Goal: Task Accomplishment & Management: Use online tool/utility

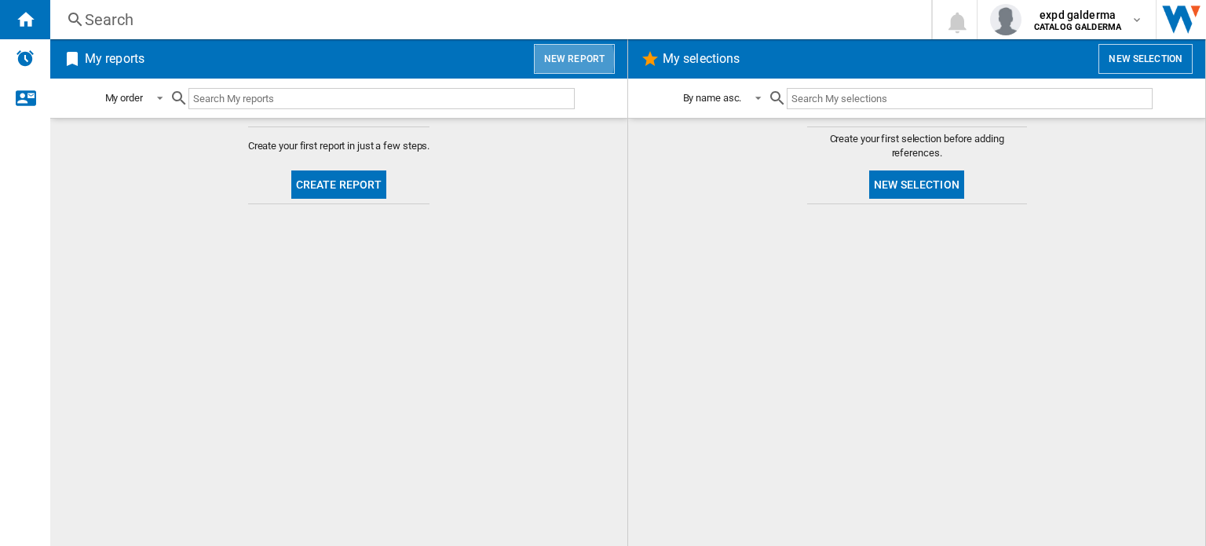
click at [562, 59] on button "New report" at bounding box center [574, 59] width 81 height 30
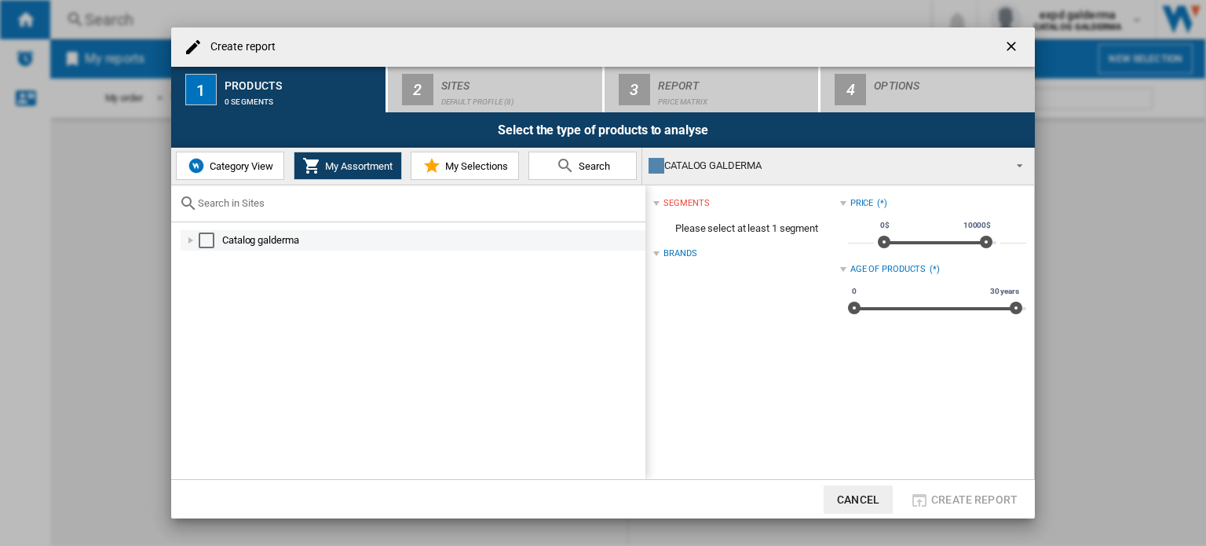
click at [206, 240] on div "Select" at bounding box center [207, 240] width 16 height 16
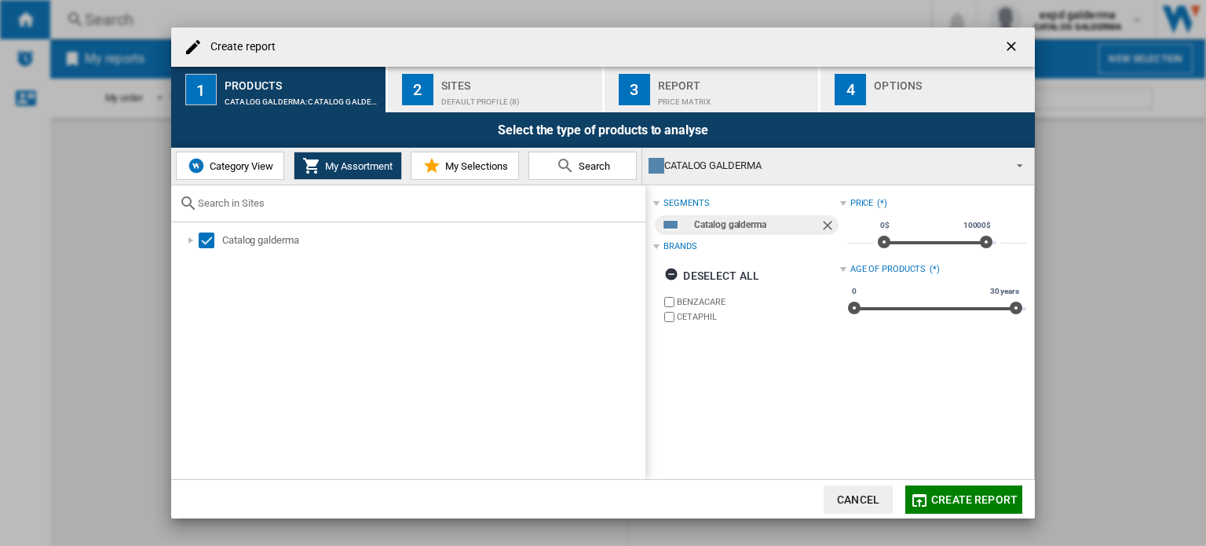
click at [576, 68] on button "2 Sites Default profile (8)" at bounding box center [496, 90] width 216 height 46
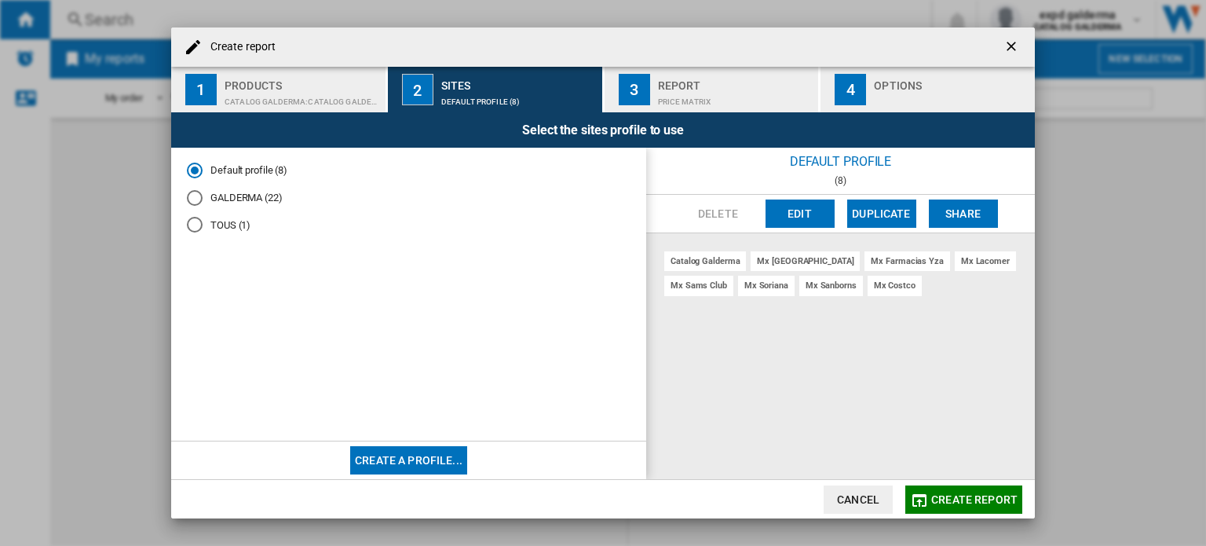
click at [248, 194] on md-radio-button "GALDERMA (22)" at bounding box center [409, 197] width 444 height 15
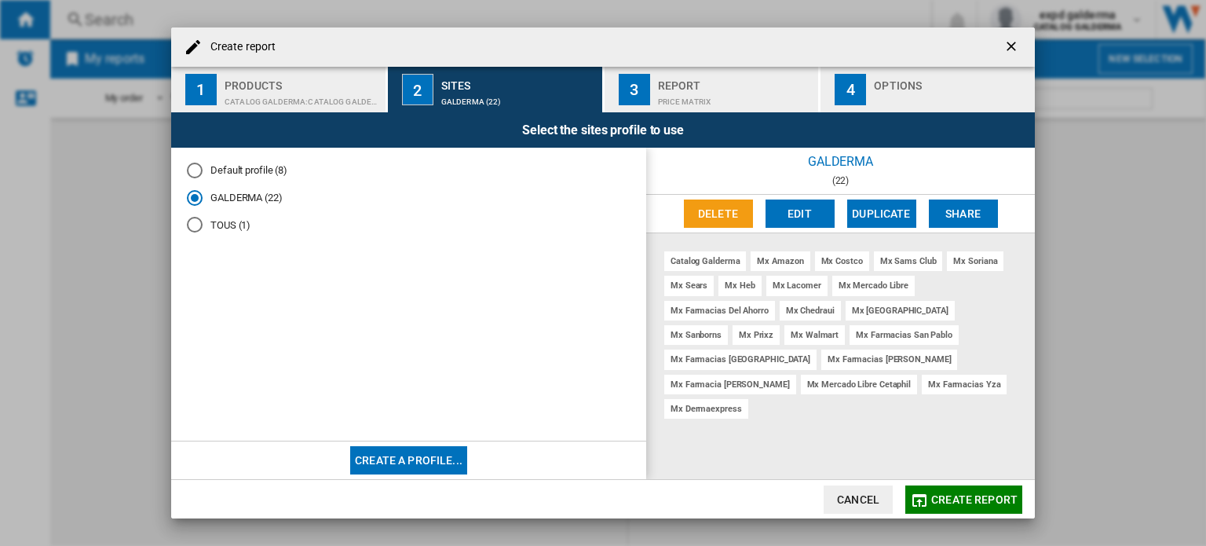
click at [814, 213] on button "Edit" at bounding box center [800, 213] width 69 height 28
click at [240, 163] on md-radio-button "Default profile (8)" at bounding box center [409, 170] width 444 height 15
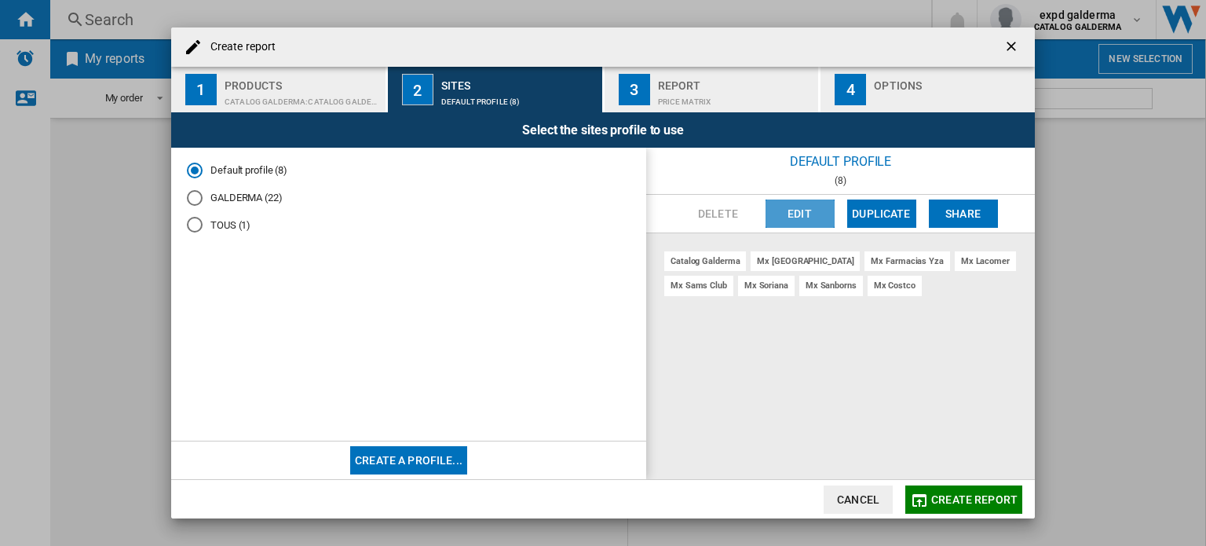
click at [808, 214] on button "Edit" at bounding box center [800, 213] width 69 height 28
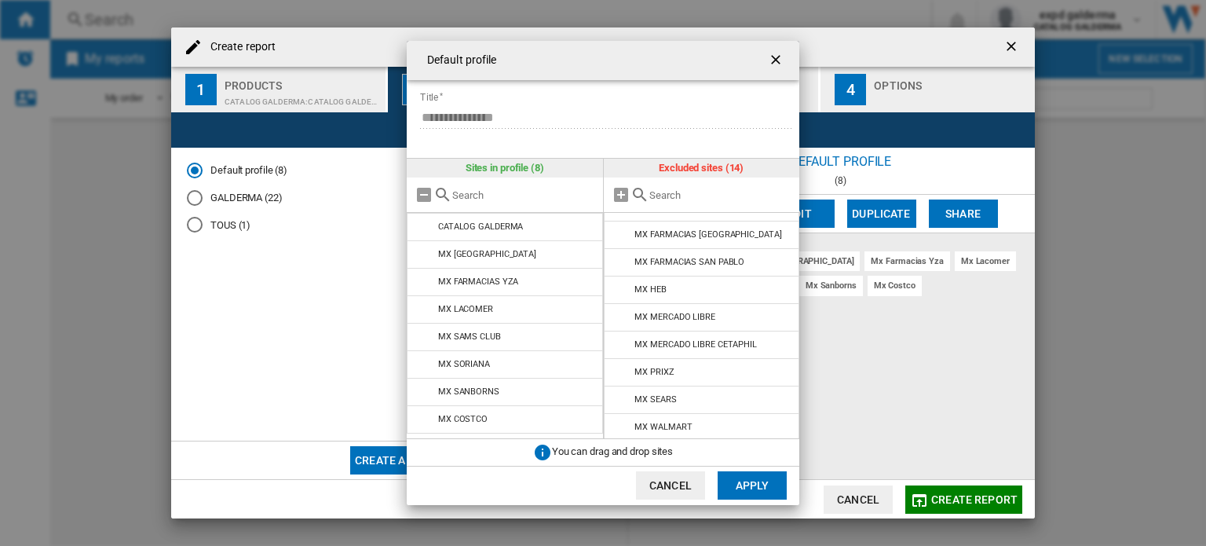
scroll to position [160, 0]
click at [738, 483] on button "Apply" at bounding box center [752, 485] width 69 height 28
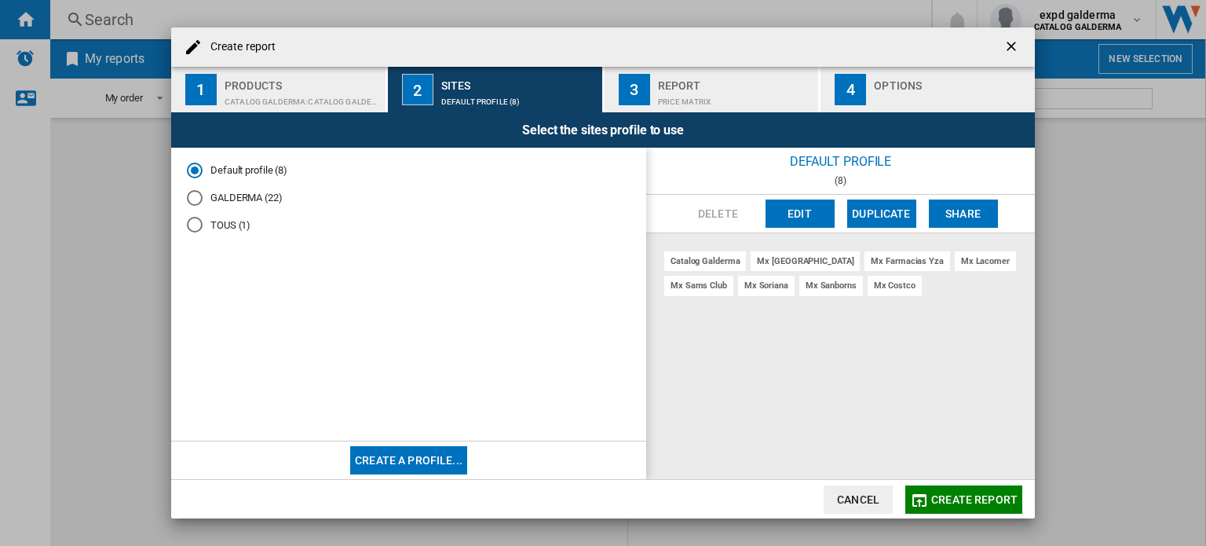
click at [971, 496] on span "Create report" at bounding box center [975, 499] width 86 height 13
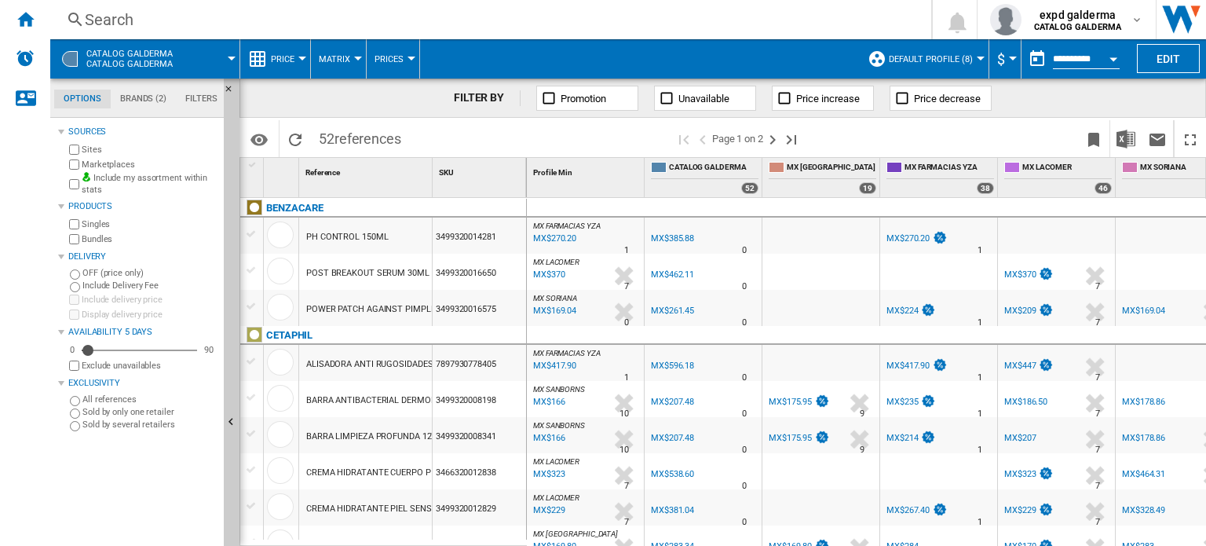
click at [135, 351] on div "5" at bounding box center [139, 350] width 115 height 16
click at [1153, 63] on button "Edit" at bounding box center [1168, 58] width 63 height 29
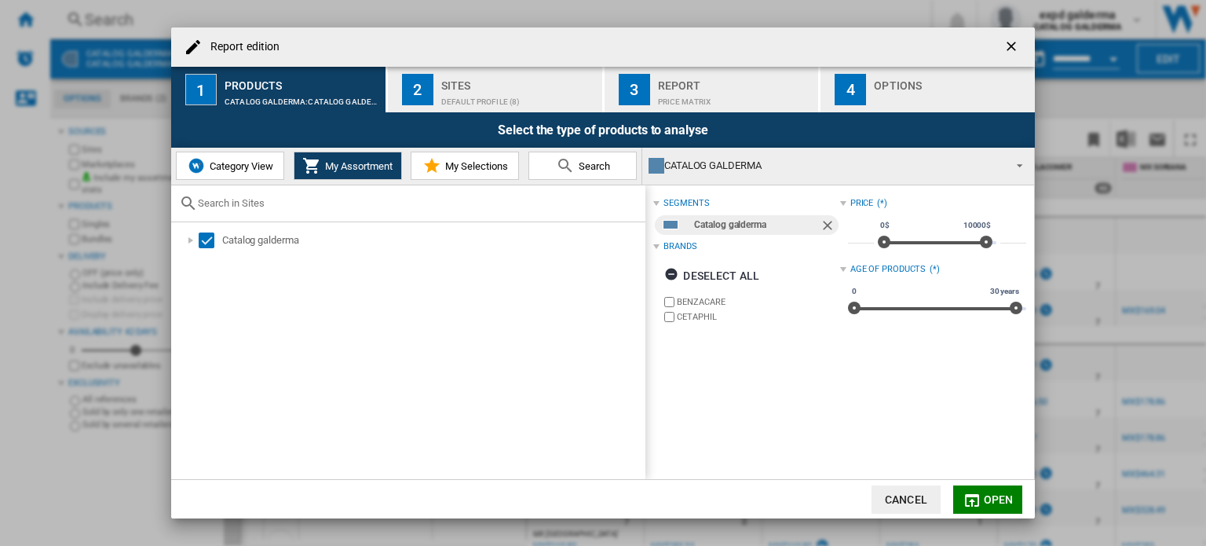
click at [488, 83] on div "Sites" at bounding box center [518, 81] width 155 height 16
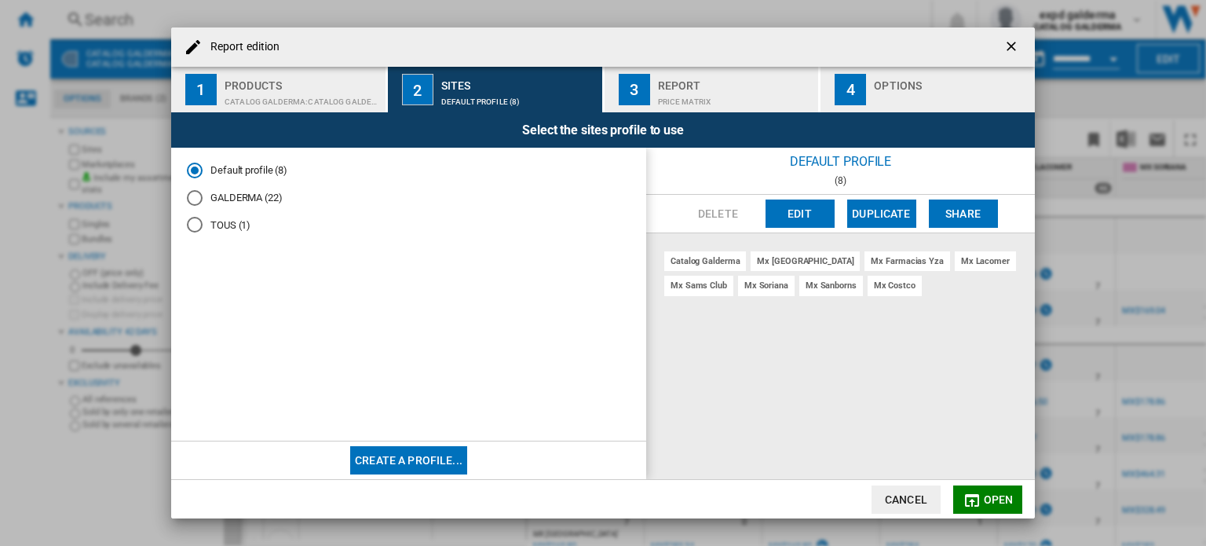
click at [821, 207] on button "Edit" at bounding box center [800, 213] width 69 height 28
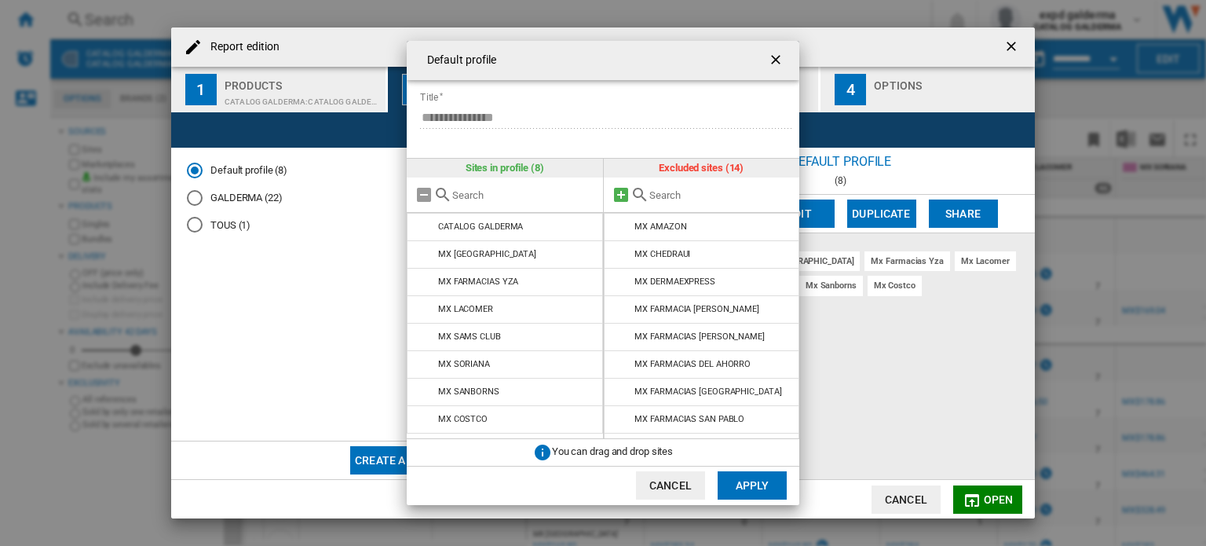
click at [623, 192] on md-icon "Default profile ..." at bounding box center [621, 194] width 19 height 19
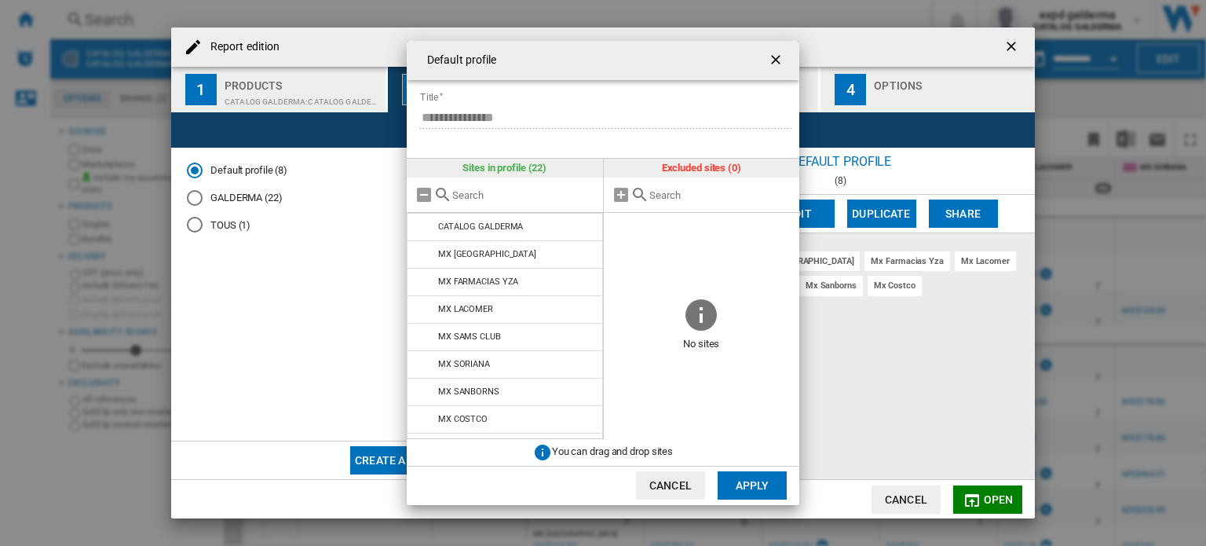
click at [757, 479] on button "Apply" at bounding box center [752, 485] width 69 height 28
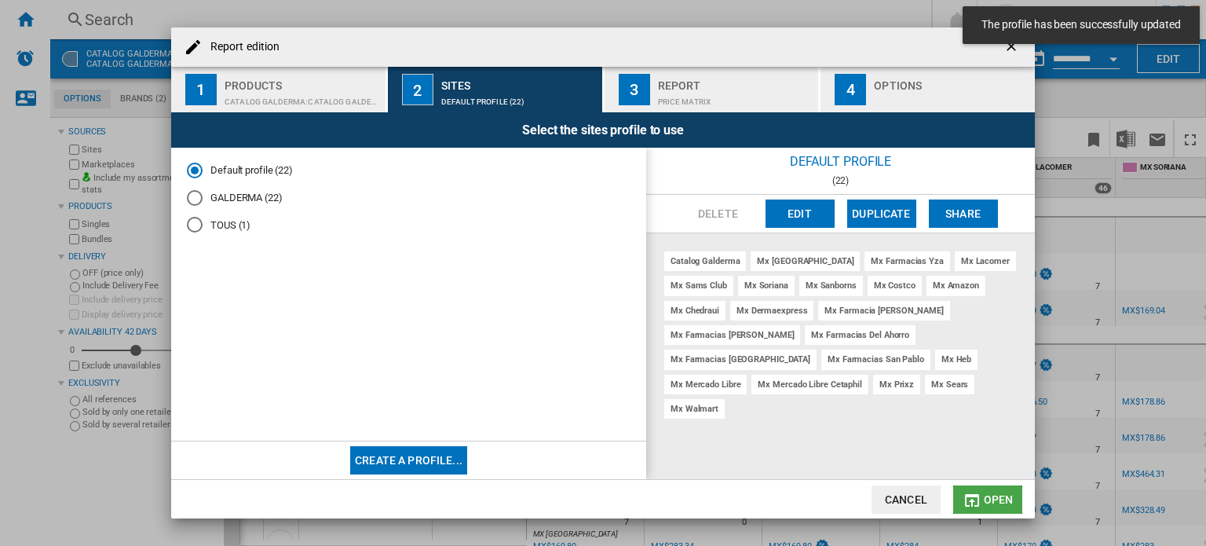
click at [978, 498] on md-icon "Report edition ..." at bounding box center [972, 500] width 19 height 19
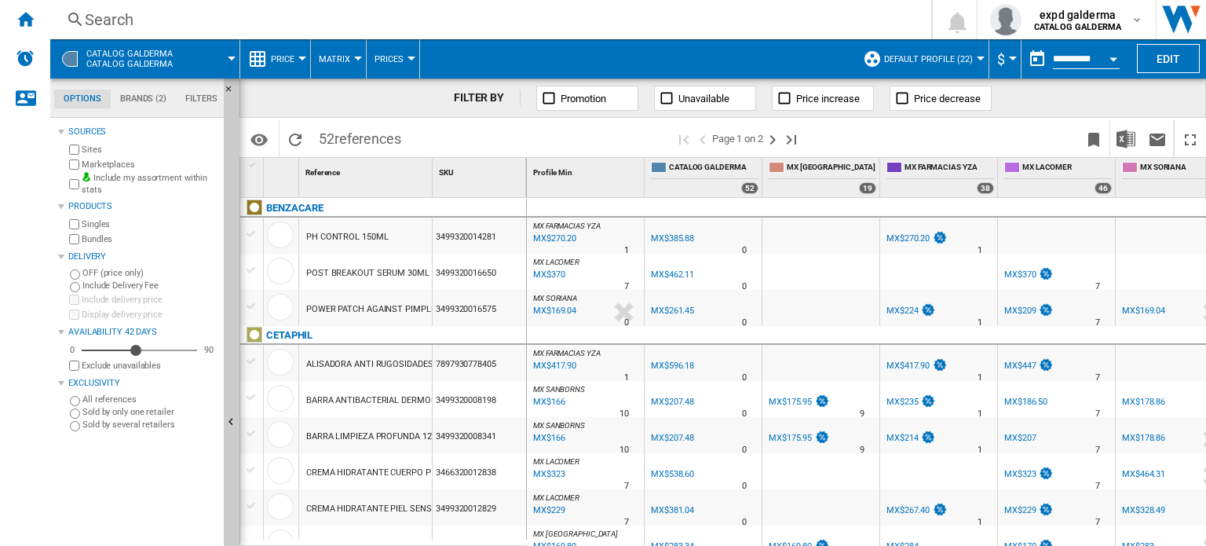
click at [490, 401] on div "3499320008198" at bounding box center [479, 399] width 93 height 36
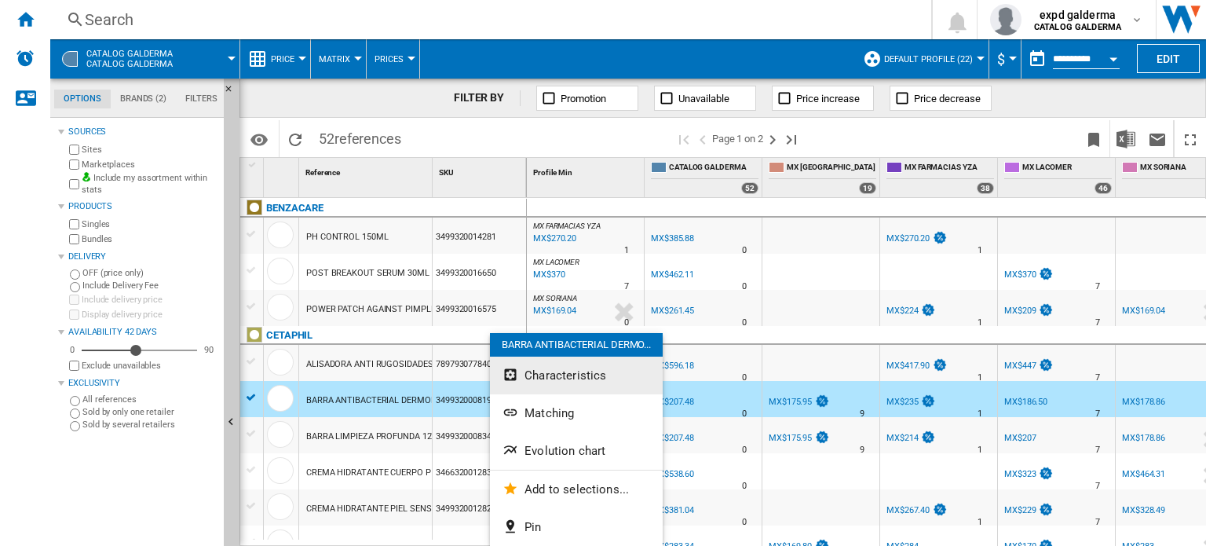
click at [533, 380] on span "Characteristics" at bounding box center [566, 375] width 82 height 14
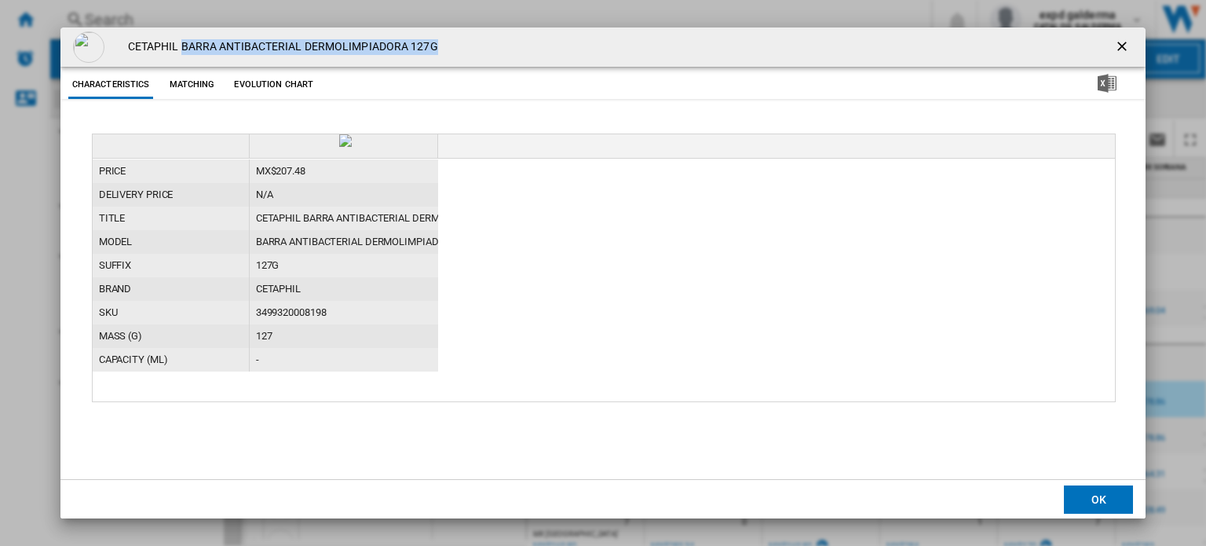
drag, startPoint x: 179, startPoint y: 46, endPoint x: 442, endPoint y: 46, distance: 263.1
click at [442, 46] on div "CETAPHIL BARRA ANTIBACTERIAL DERMOLIMPIADORA 127G" at bounding box center [602, 46] width 1085 height 39
copy h4 "BARRA ANTIBACTERIAL DERMOLIMPIADORA 127G"
click at [1122, 49] on ng-md-icon "getI18NText('BUTTONS.CLOSE_DIALOG')" at bounding box center [1124, 47] width 19 height 19
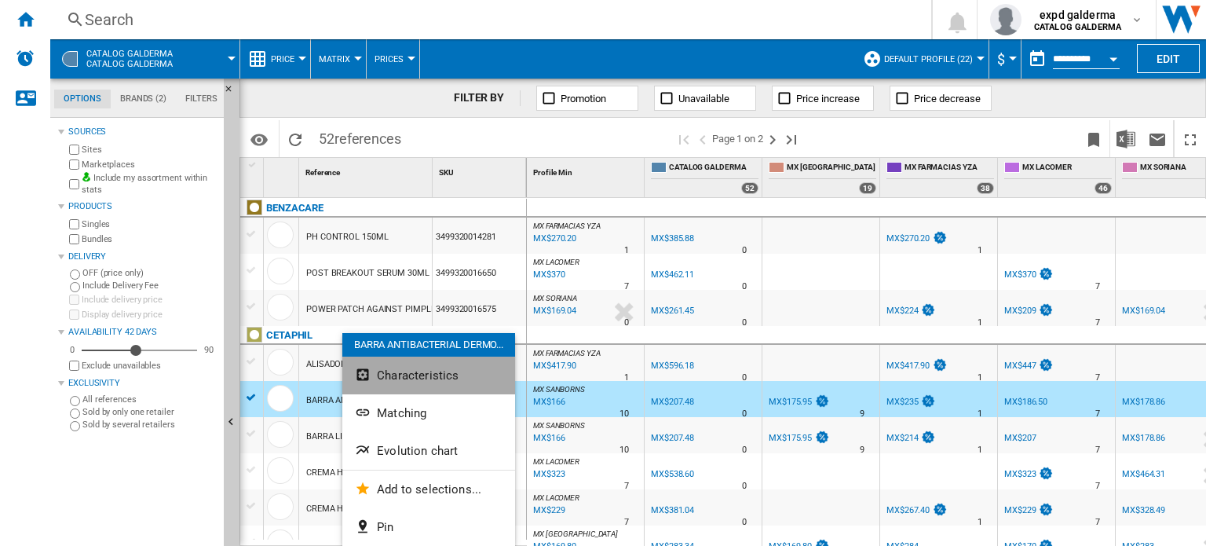
click at [401, 376] on span "Characteristics" at bounding box center [418, 375] width 82 height 14
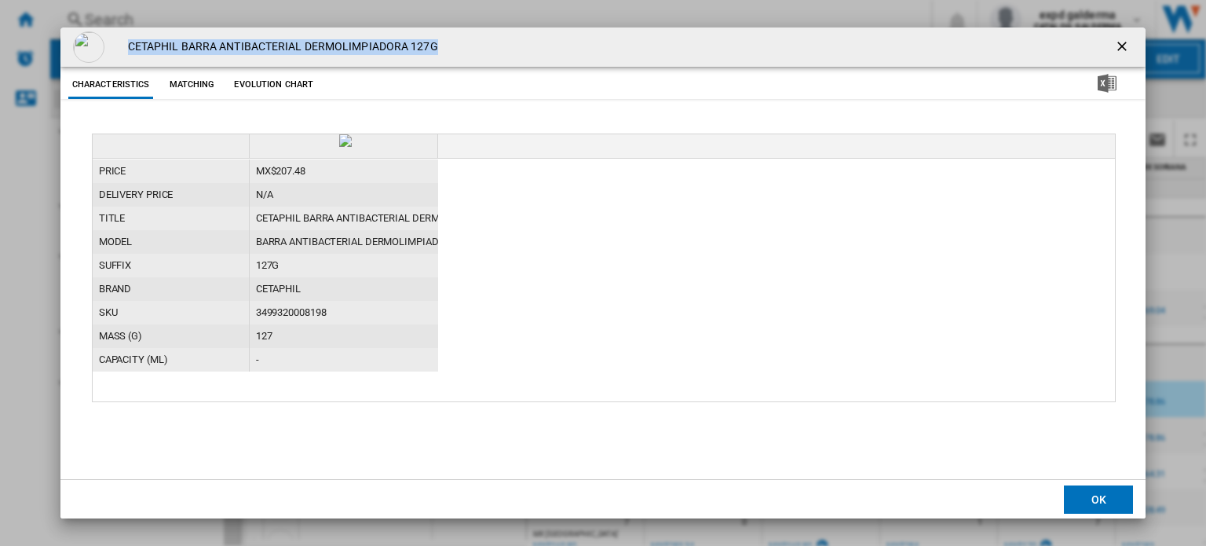
drag, startPoint x: 129, startPoint y: 45, endPoint x: 478, endPoint y: 45, distance: 348.7
click at [478, 45] on div "CETAPHIL BARRA ANTIBACTERIAL DERMOLIMPIADORA 127G" at bounding box center [602, 46] width 1085 height 39
copy h4 "CETAPHIL BARRA ANTIBACTERIAL DERMOLIMPIADORA 127G"
click at [1128, 47] on ng-md-icon "getI18NText('BUTTONS.CLOSE_DIALOG')" at bounding box center [1124, 47] width 19 height 19
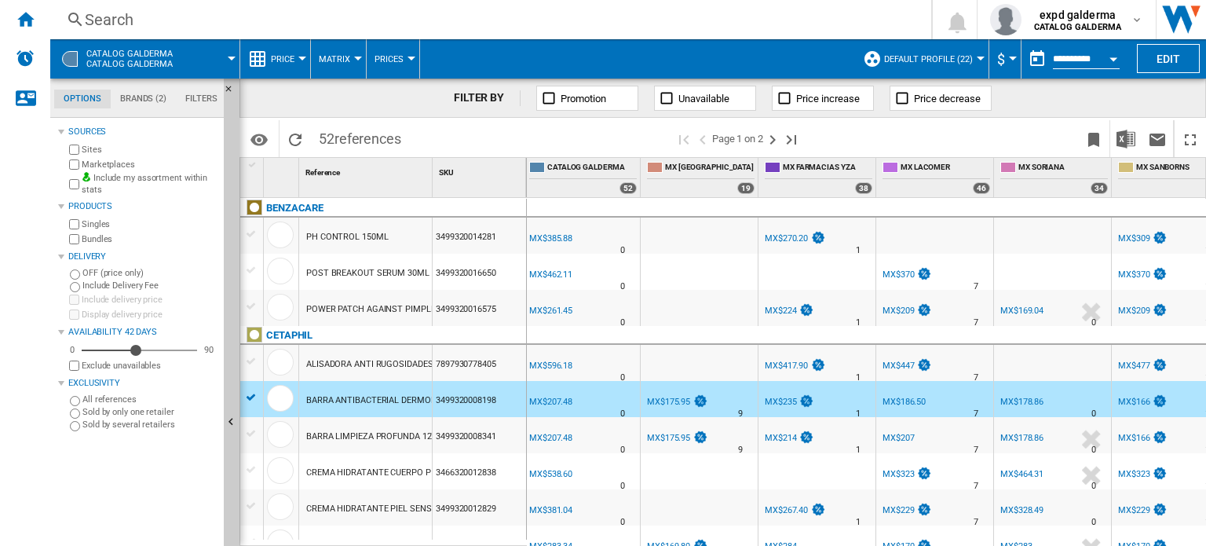
scroll to position [0, 152]
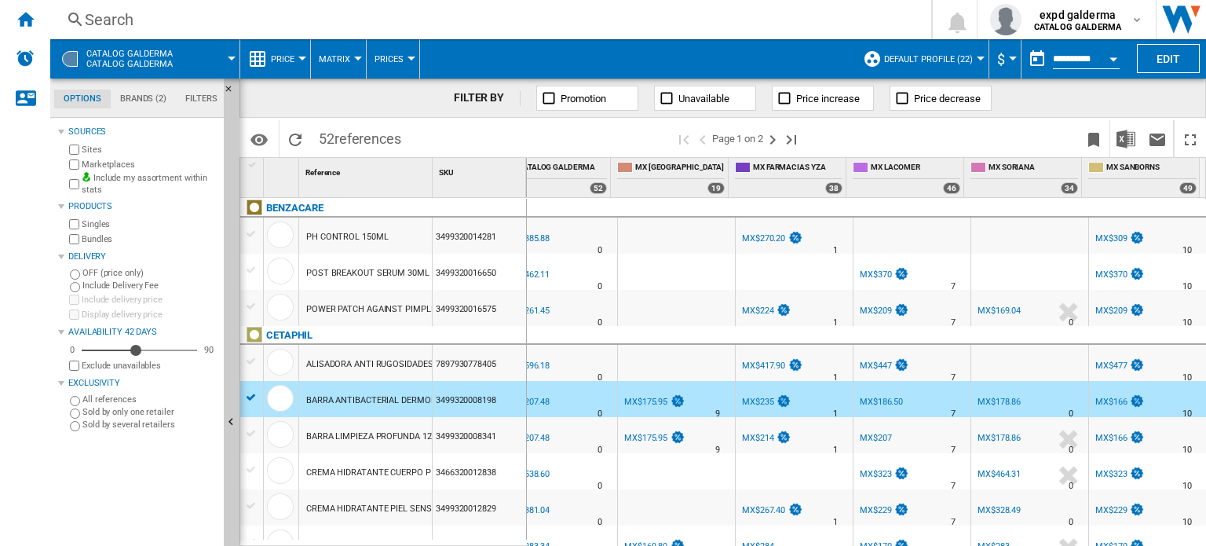
click at [294, 56] on span "Price" at bounding box center [283, 59] width 24 height 10
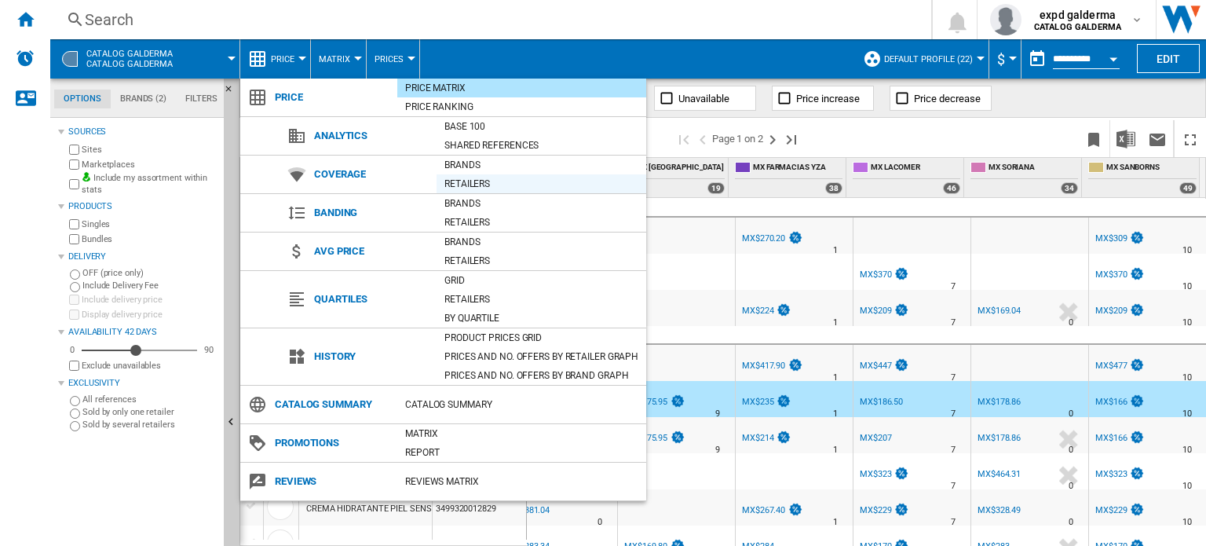
click at [456, 181] on div "Retailers" at bounding box center [542, 184] width 210 height 16
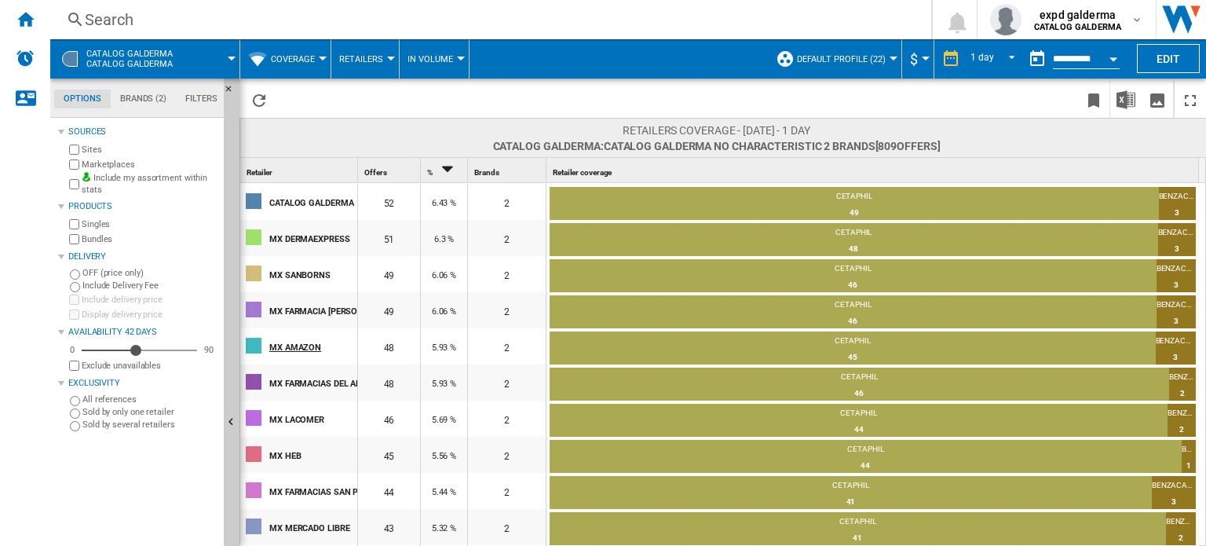
scroll to position [79, 0]
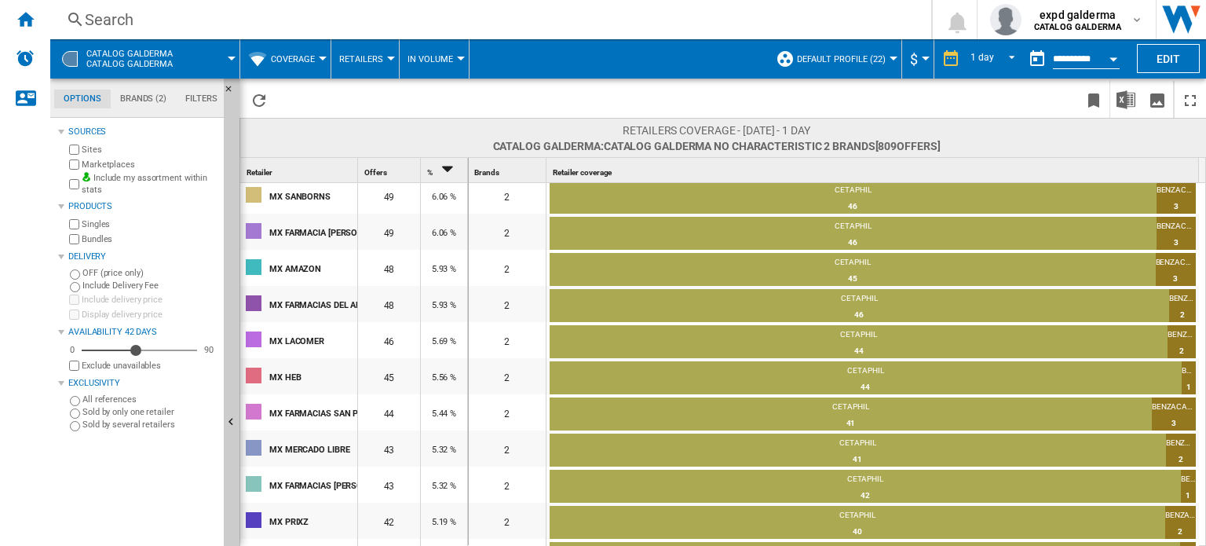
drag, startPoint x: 358, startPoint y: 172, endPoint x: 519, endPoint y: 180, distance: 161.2
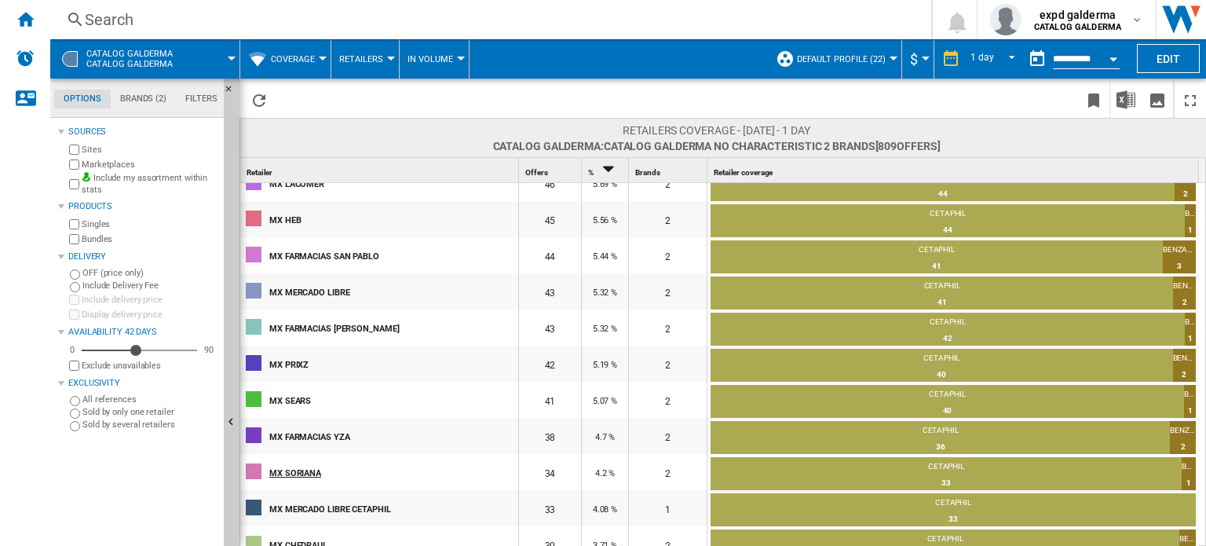
scroll to position [314, 0]
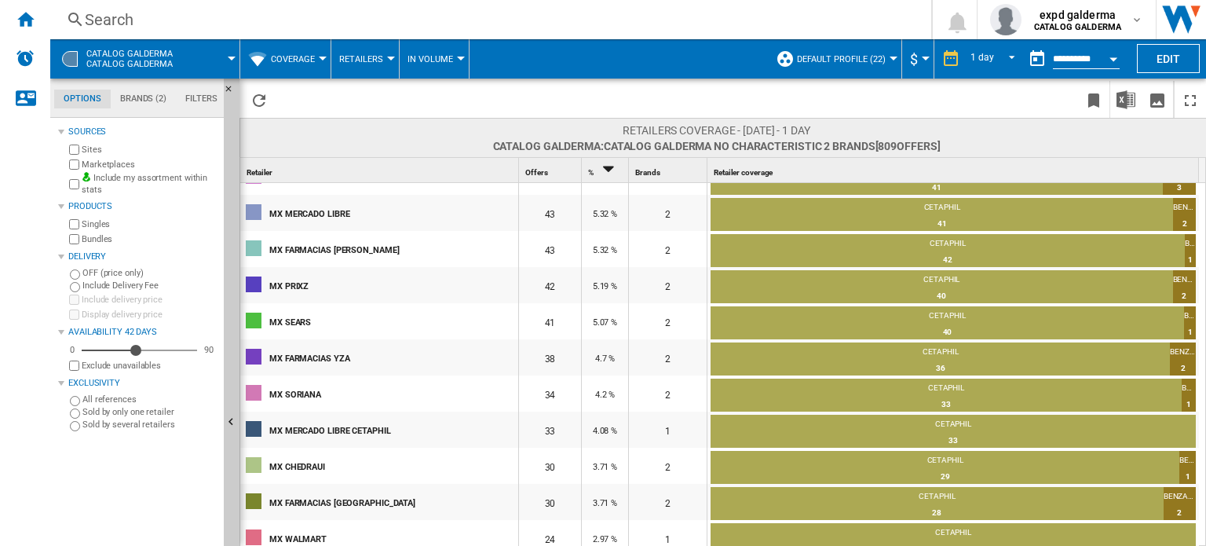
click at [330, 174] on div "Retailer 1" at bounding box center [380, 170] width 275 height 24
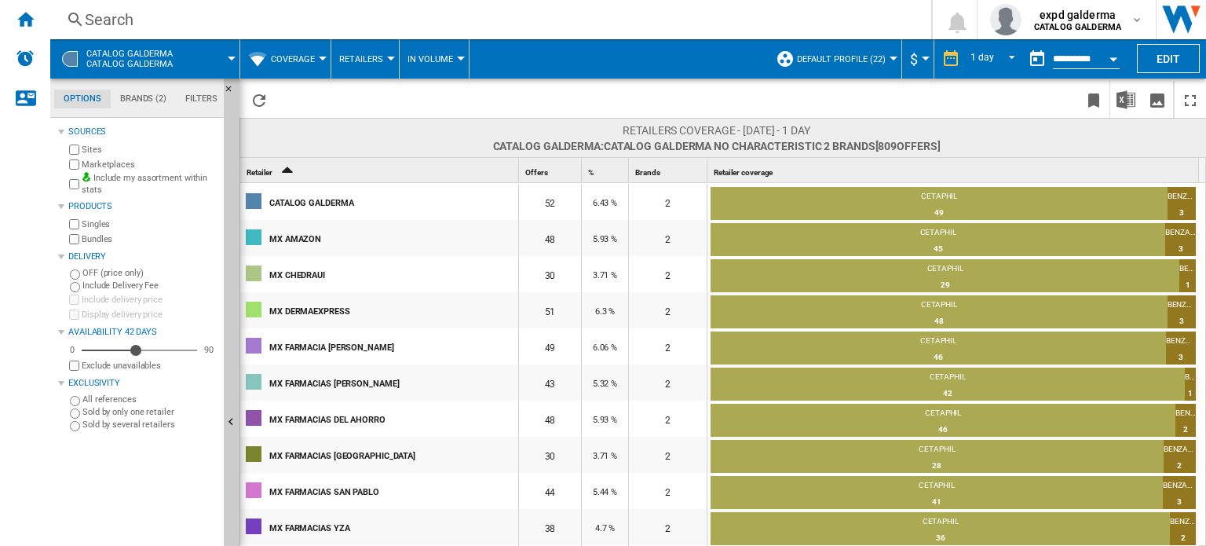
click at [368, 172] on div "Retailer 1" at bounding box center [380, 170] width 275 height 24
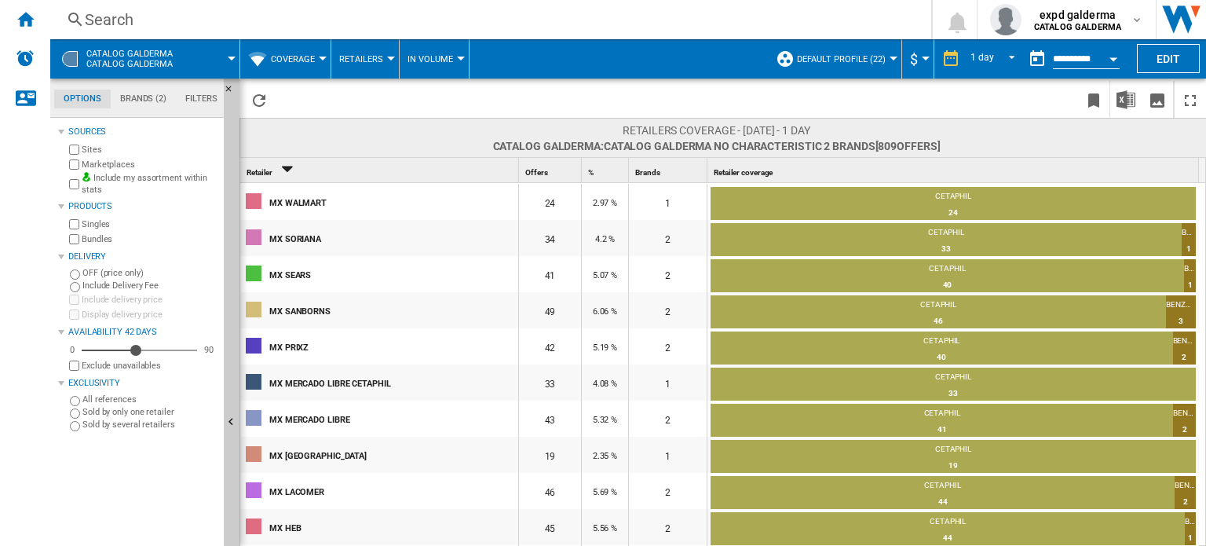
click at [368, 173] on div "Retailer 1" at bounding box center [380, 170] width 275 height 24
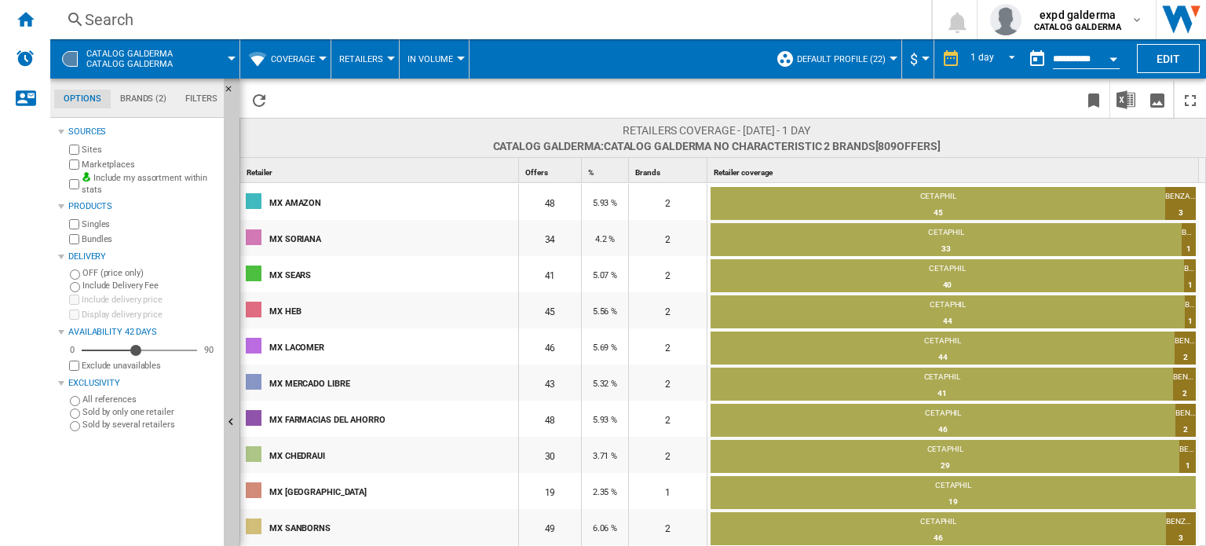
click at [357, 175] on div "Retailer 1" at bounding box center [380, 170] width 275 height 24
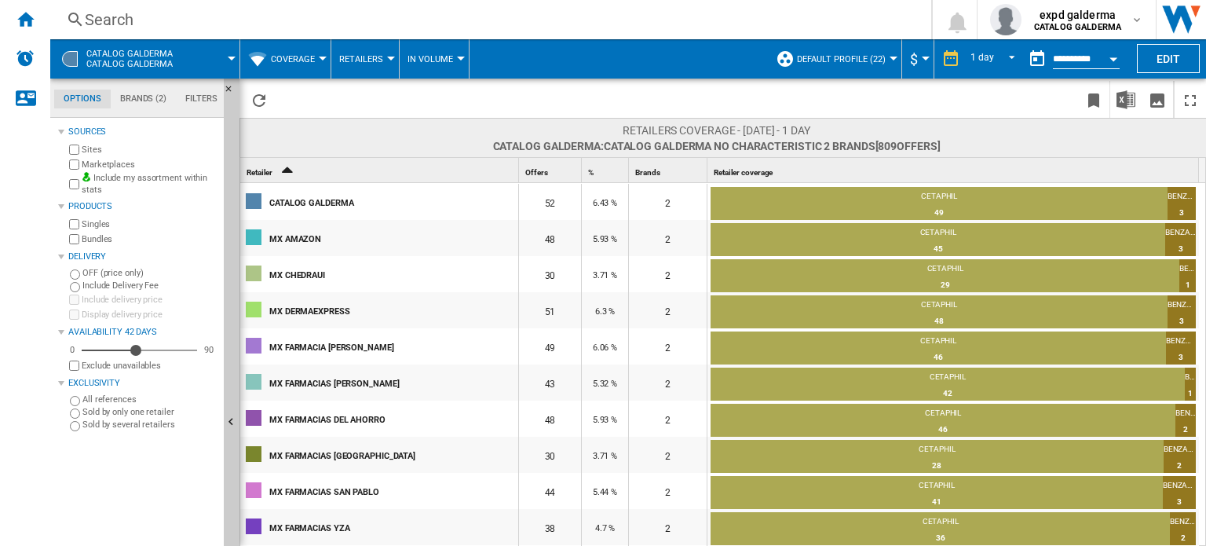
click at [357, 175] on div "Retailer 1" at bounding box center [380, 170] width 275 height 24
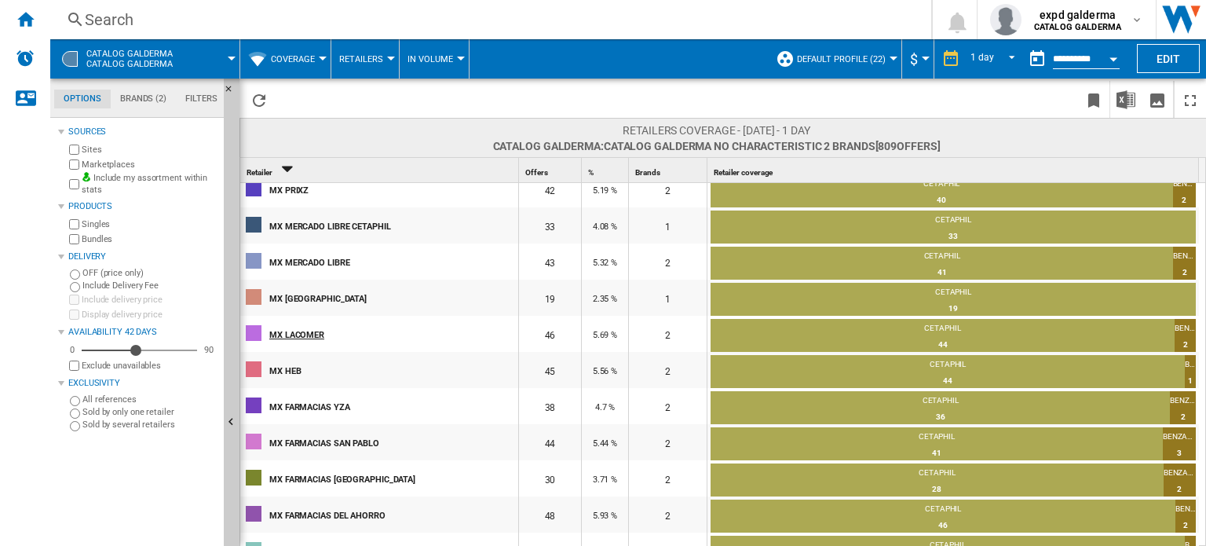
scroll to position [236, 0]
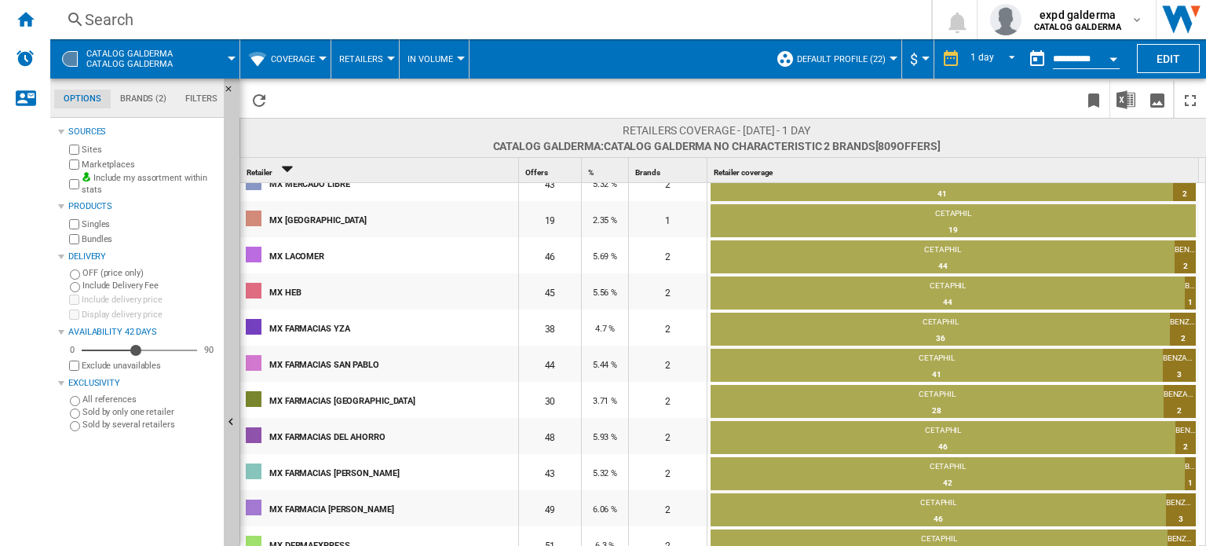
click at [873, 56] on span "Default profile (22)" at bounding box center [841, 59] width 89 height 10
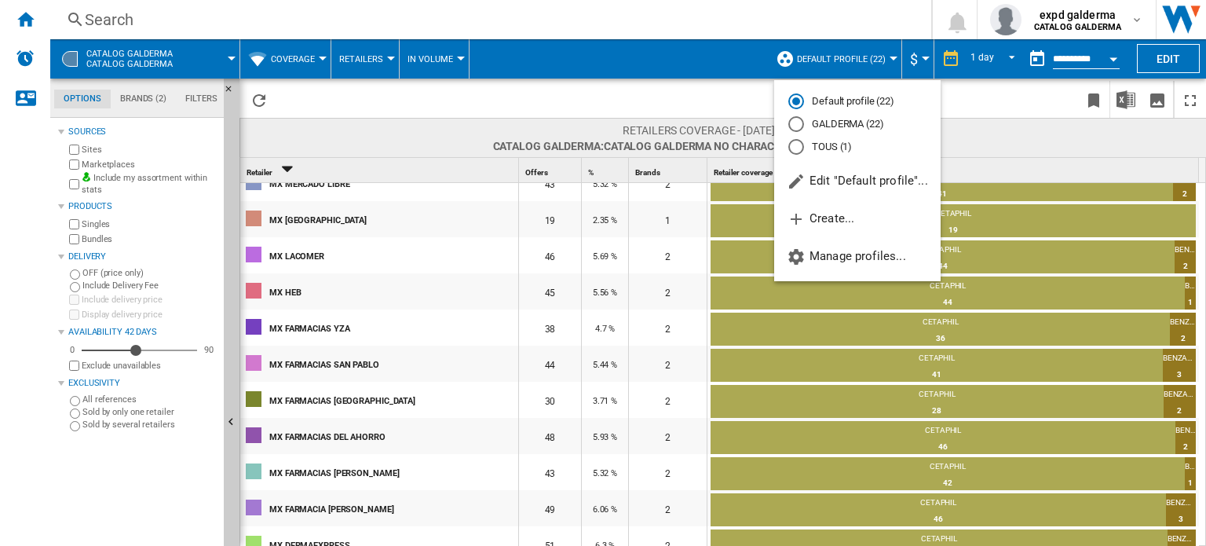
click at [475, 99] on md-backdrop at bounding box center [603, 273] width 1206 height 546
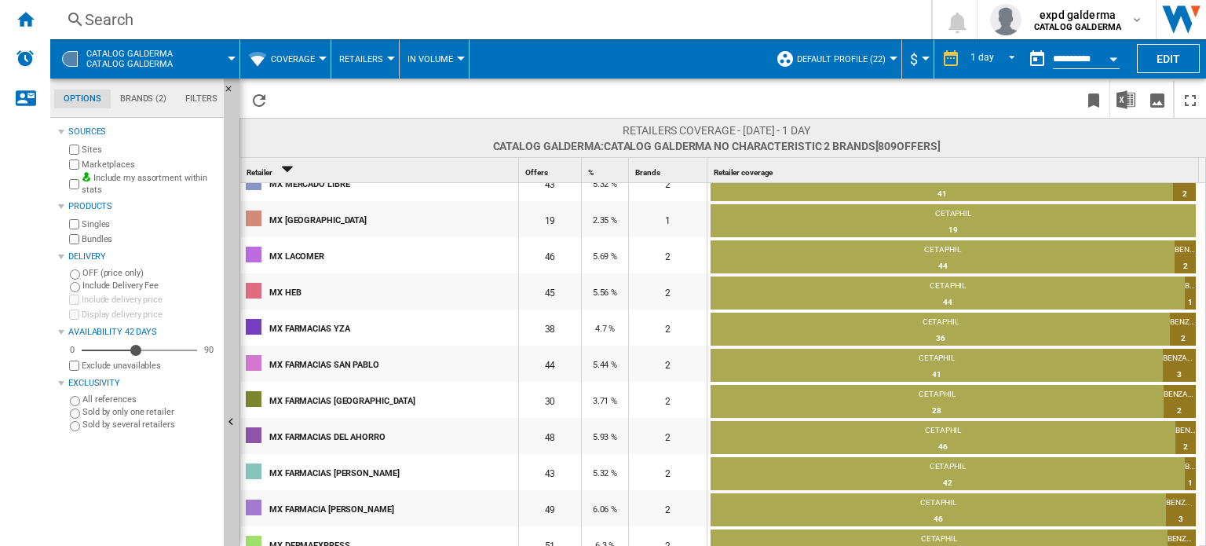
click at [863, 57] on span "Default profile (22)" at bounding box center [841, 59] width 89 height 10
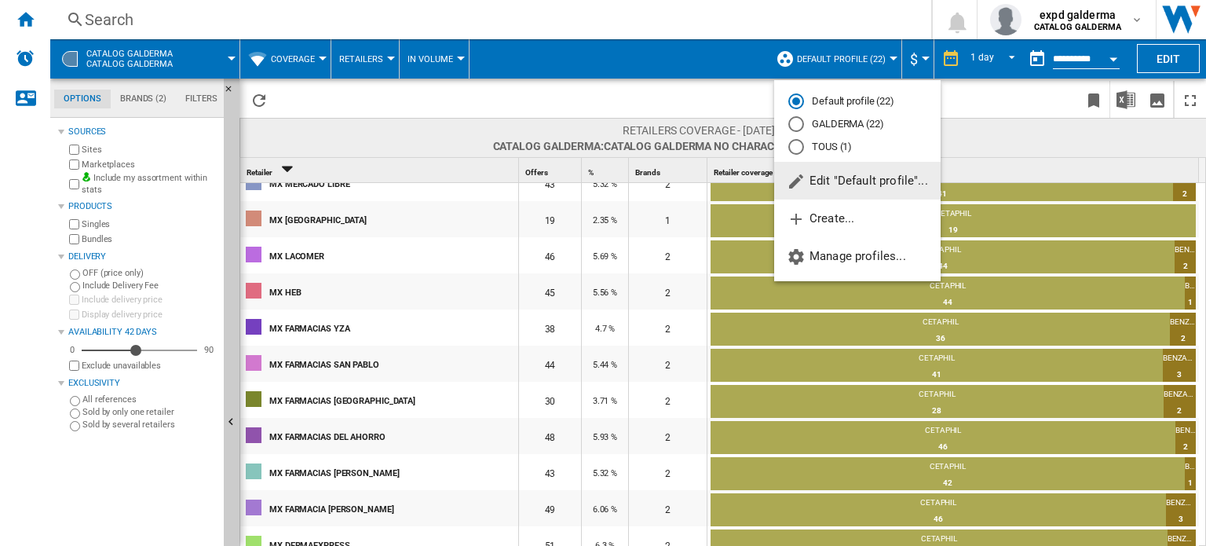
click at [847, 170] on button "Edit "Default profile"..." at bounding box center [857, 181] width 167 height 38
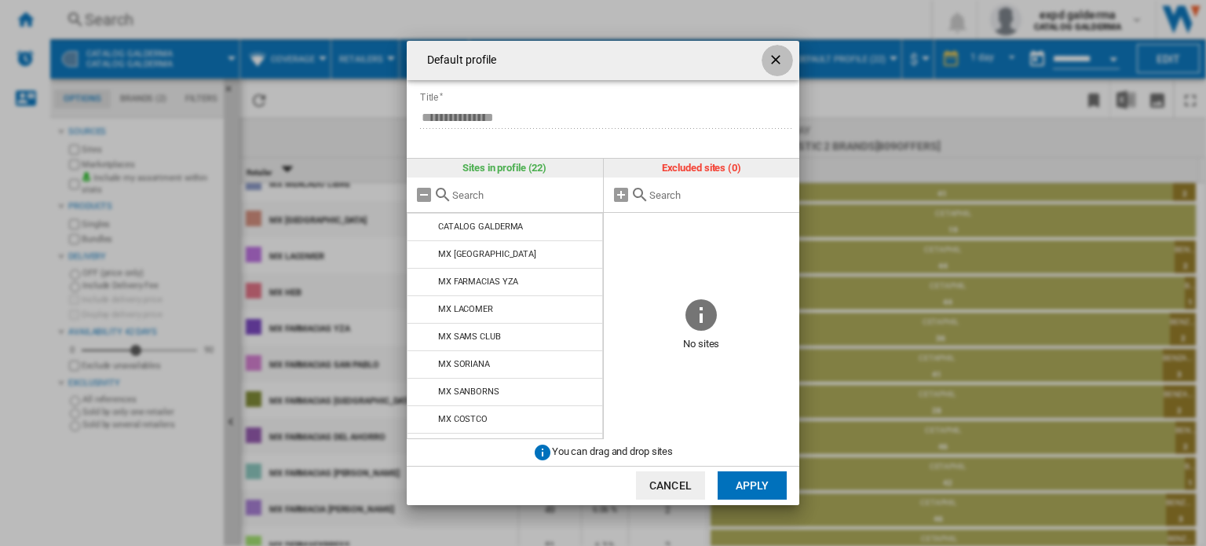
click at [776, 53] on ng-md-icon "getI18NText('BUTTONS.CLOSE_DIALOG')" at bounding box center [777, 61] width 19 height 19
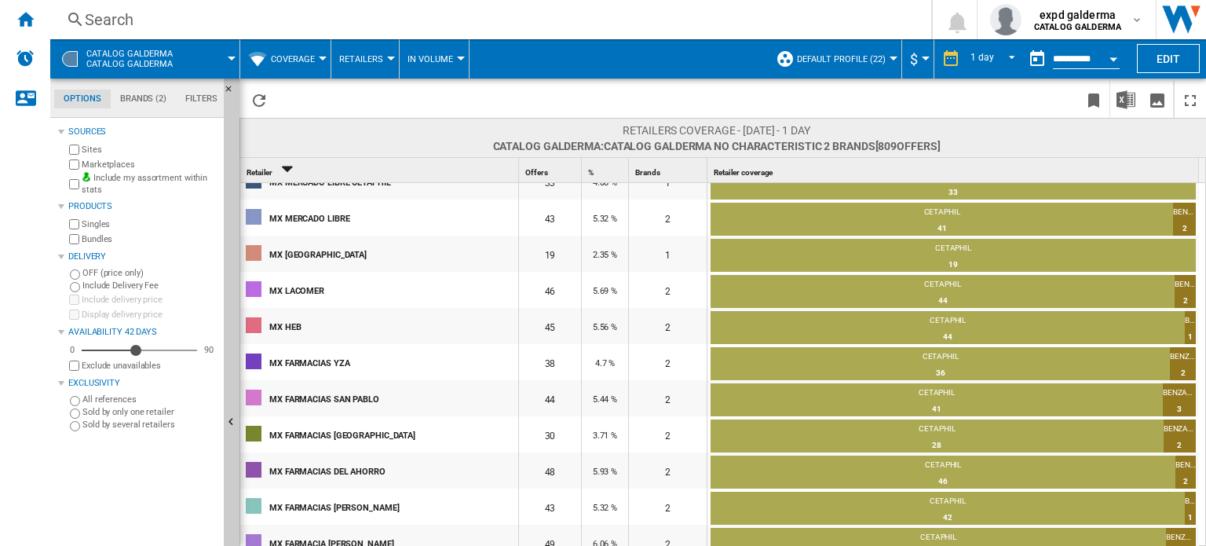
scroll to position [0, 0]
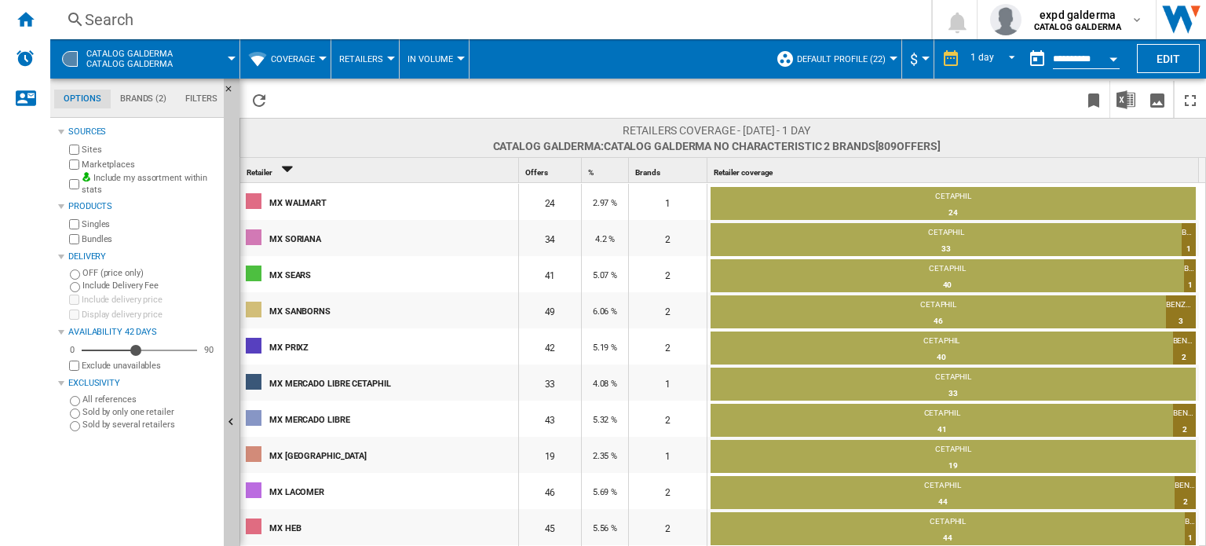
click at [880, 56] on span "Default profile (22)" at bounding box center [841, 59] width 89 height 10
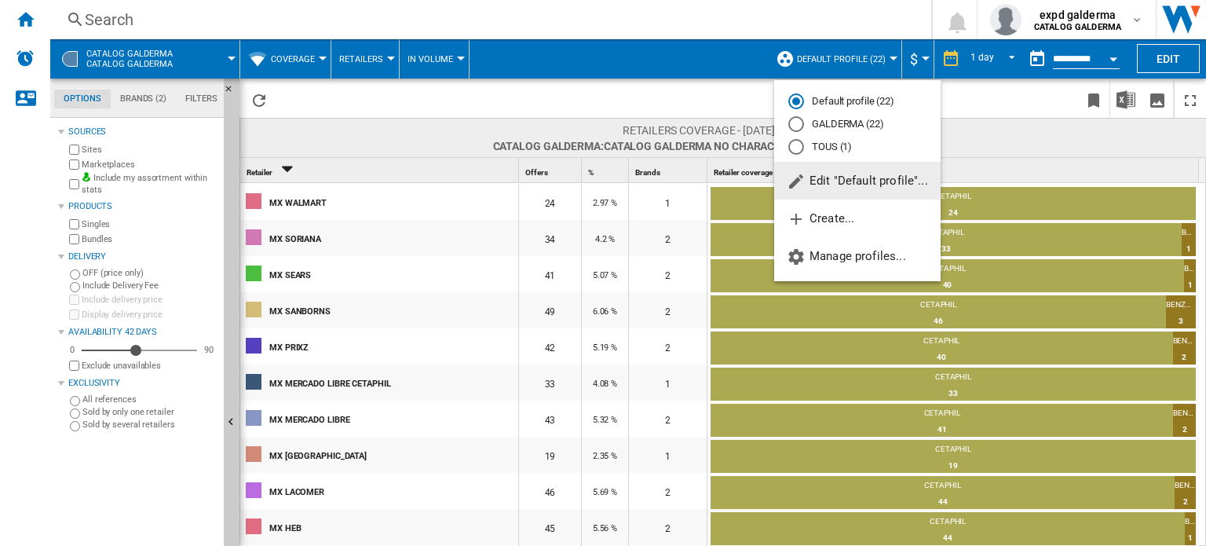
click at [860, 180] on span "Edit "Default profile"..." at bounding box center [857, 181] width 141 height 14
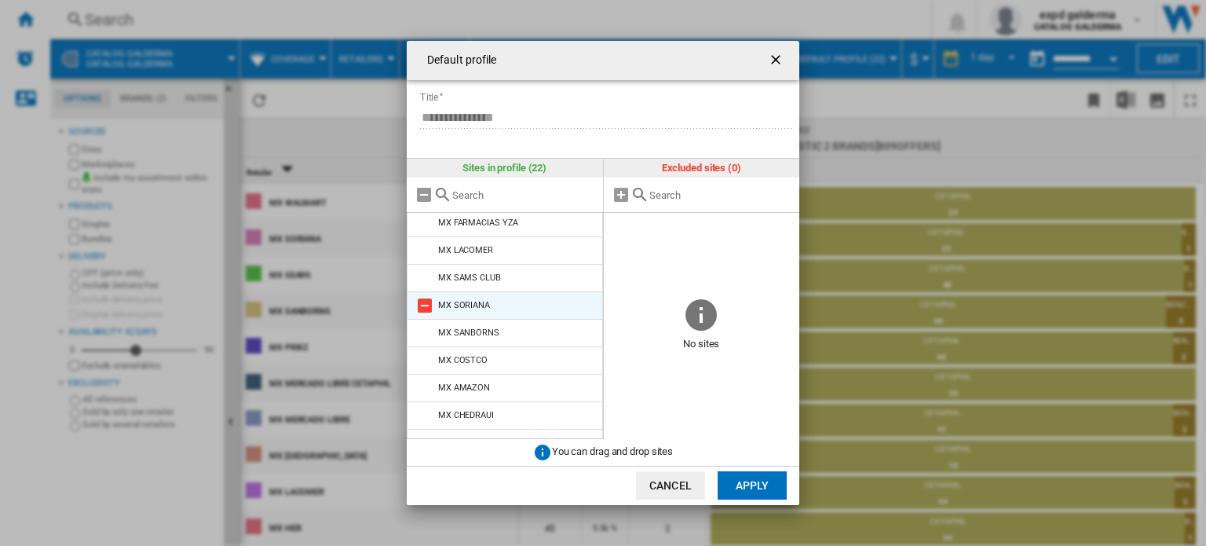
scroll to position [79, 0]
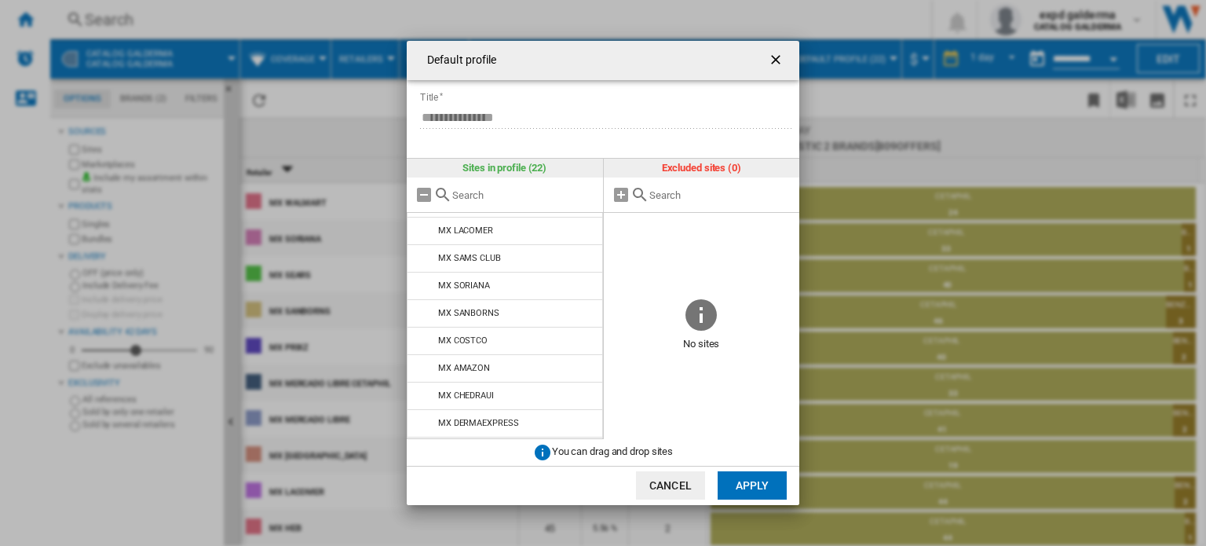
click at [777, 53] on ng-md-icon "getI18NText('BUTTONS.CLOSE_DIALOG')" at bounding box center [777, 61] width 19 height 19
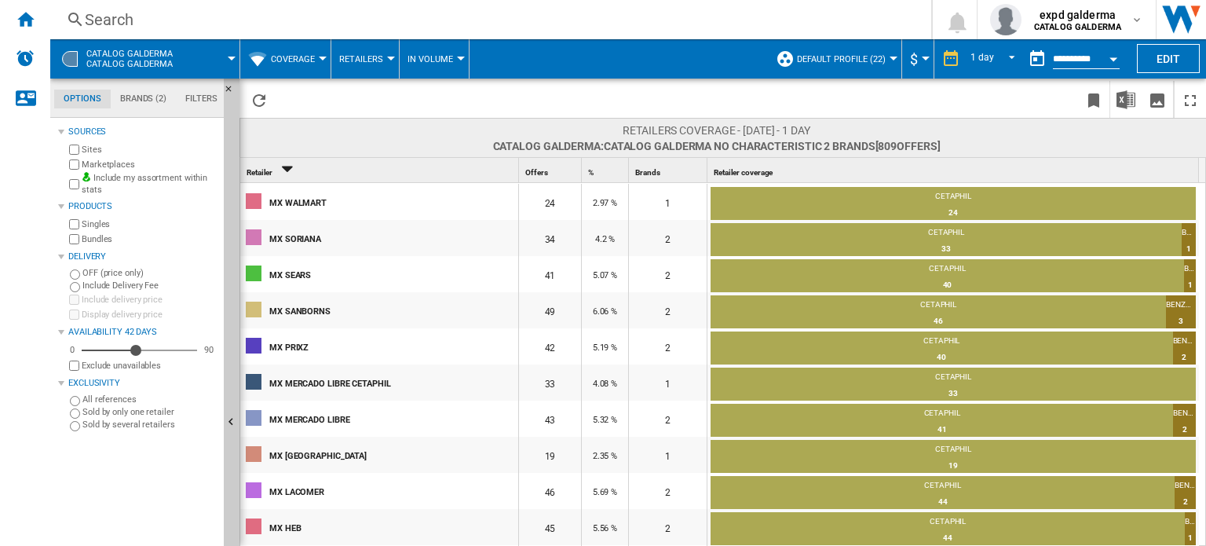
click at [348, 172] on div "Retailer 1" at bounding box center [380, 170] width 275 height 24
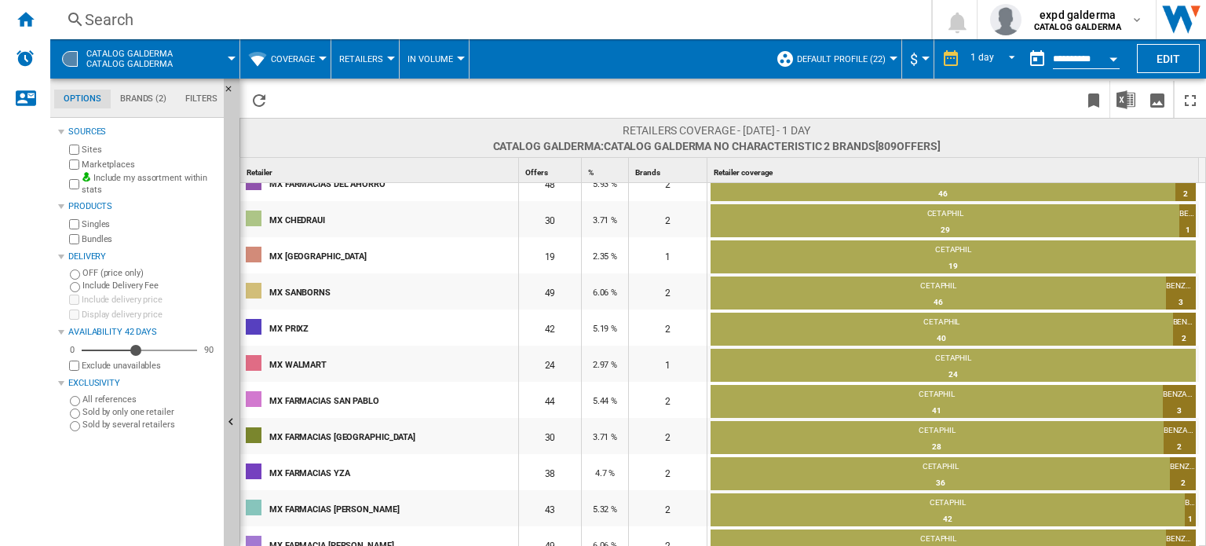
scroll to position [357, 0]
